Goal: Transaction & Acquisition: Book appointment/travel/reservation

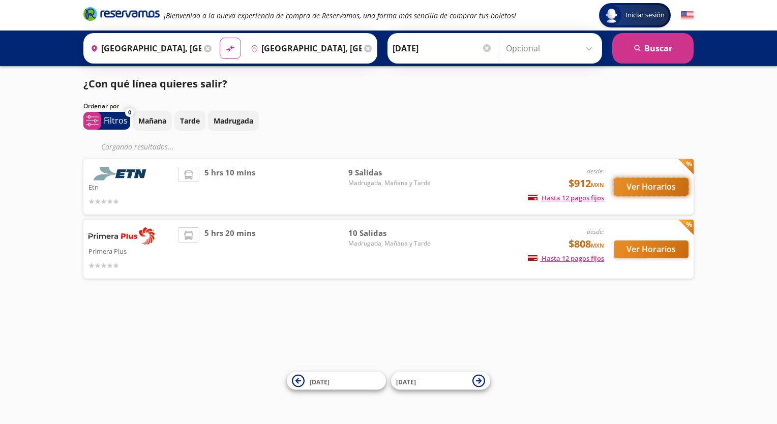
click at [638, 187] on button "Ver Horarios" at bounding box center [651, 187] width 75 height 18
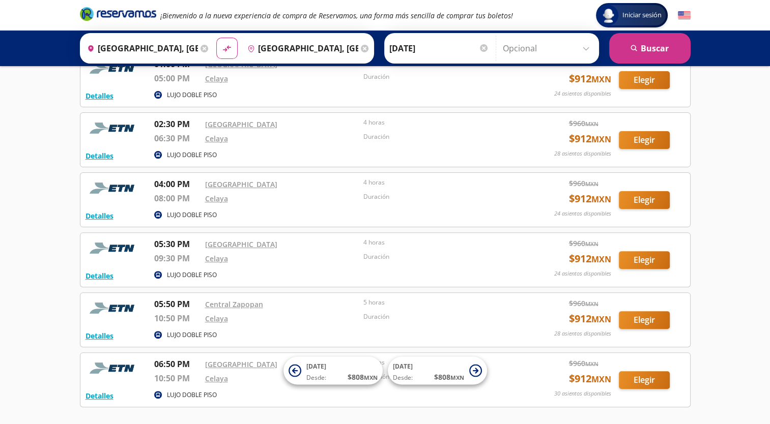
scroll to position [326, 0]
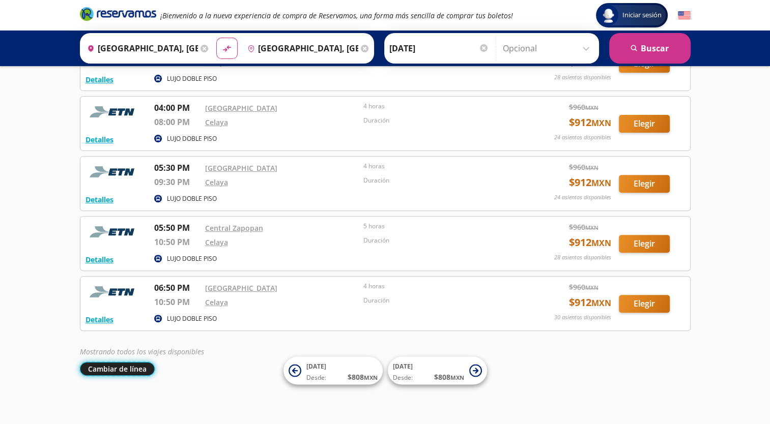
click at [126, 362] on button "Cambiar de línea" at bounding box center [117, 369] width 75 height 14
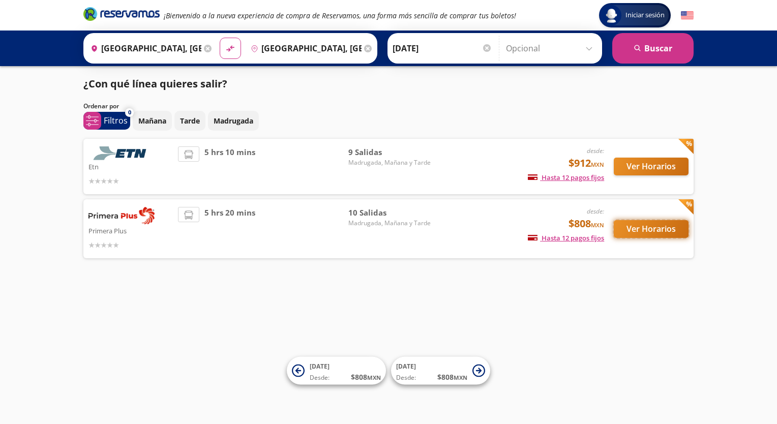
click at [623, 223] on button "Ver Horarios" at bounding box center [651, 229] width 75 height 18
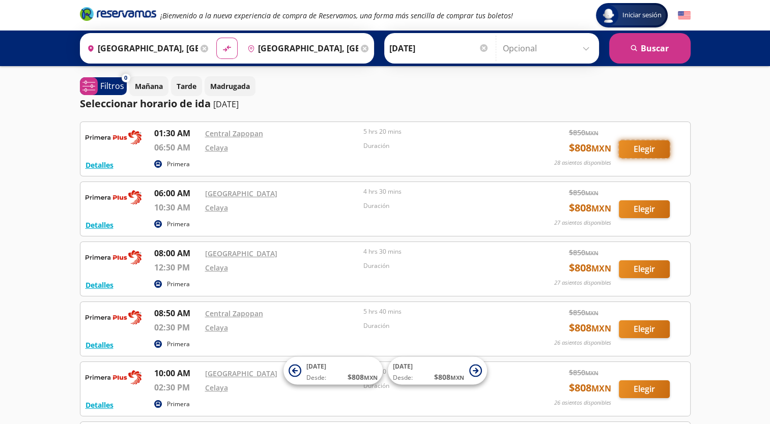
click at [648, 155] on button "Elegir" at bounding box center [643, 149] width 51 height 18
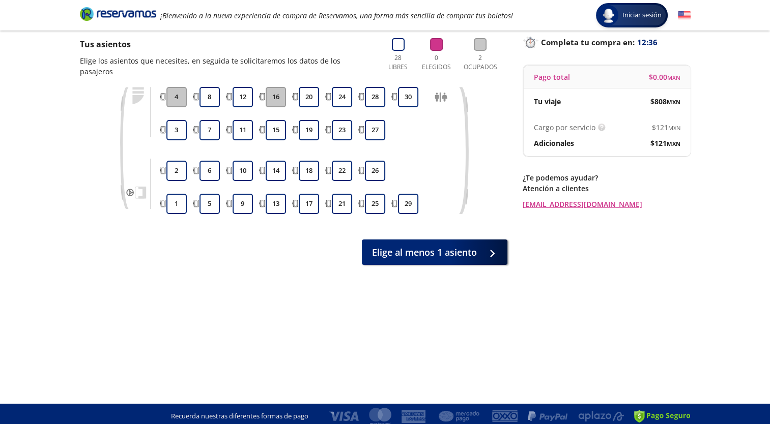
scroll to position [67, 0]
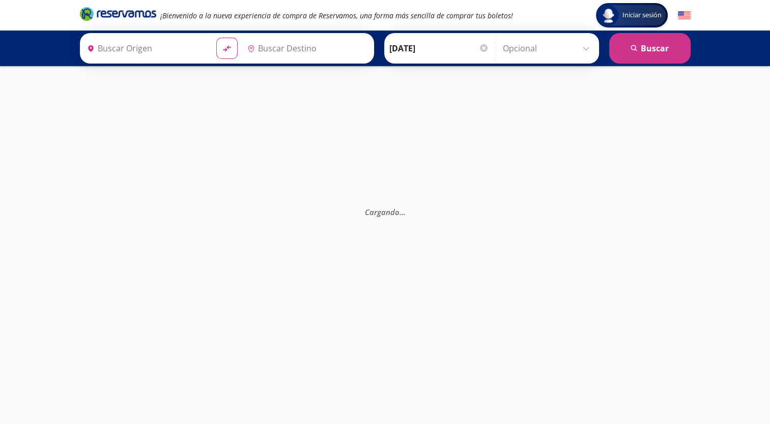
type input "[GEOGRAPHIC_DATA], [GEOGRAPHIC_DATA]"
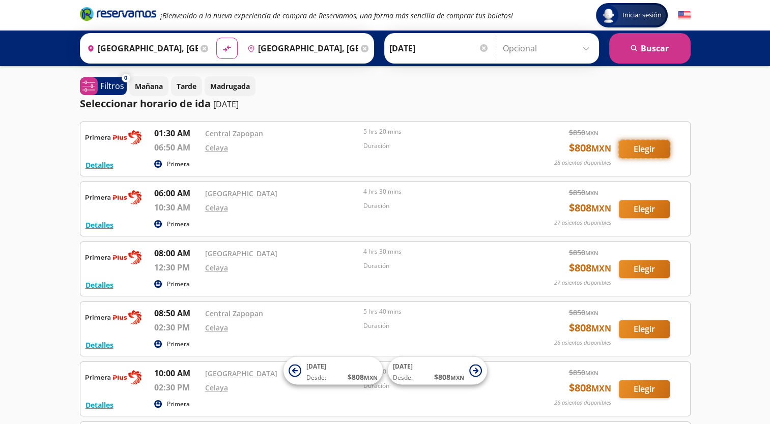
click at [643, 141] on button "Elegir" at bounding box center [643, 149] width 51 height 18
